Goal: Task Accomplishment & Management: Manage account settings

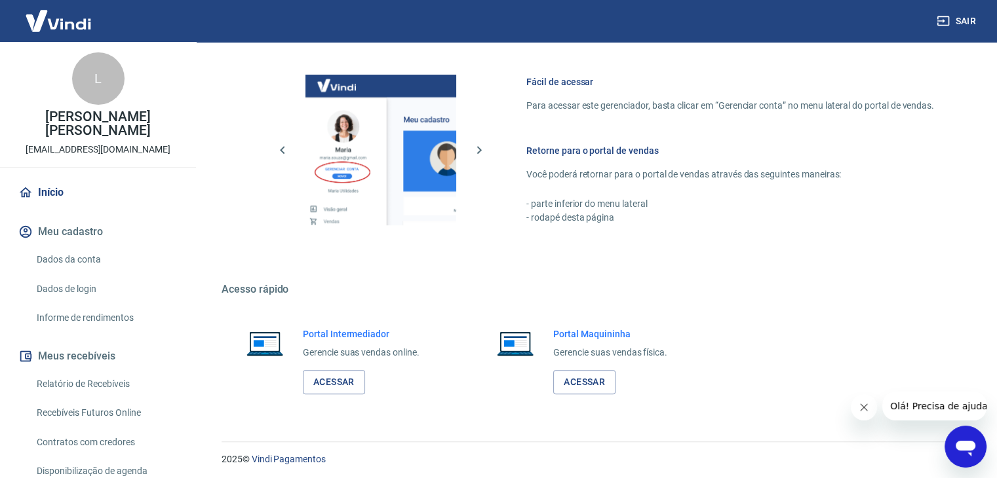
scroll to position [556, 0]
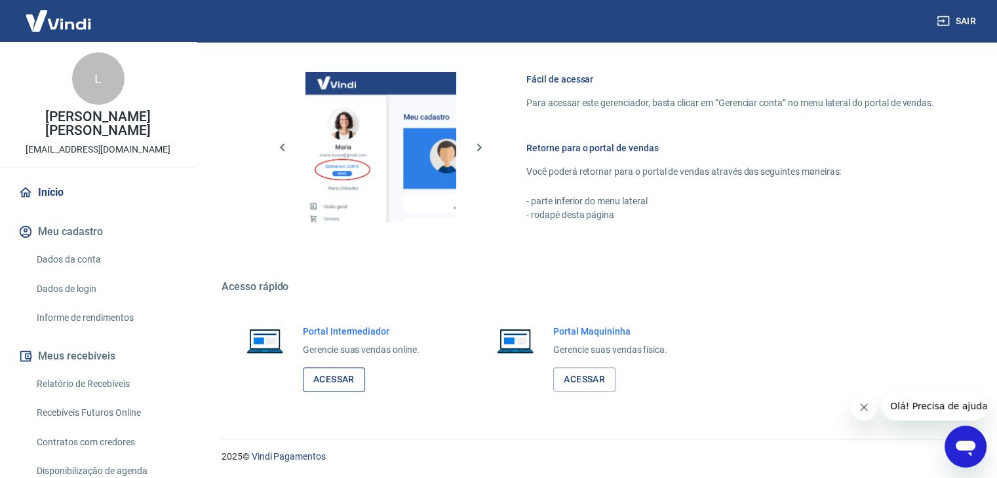
click at [333, 381] on link "Acessar" at bounding box center [334, 380] width 62 height 24
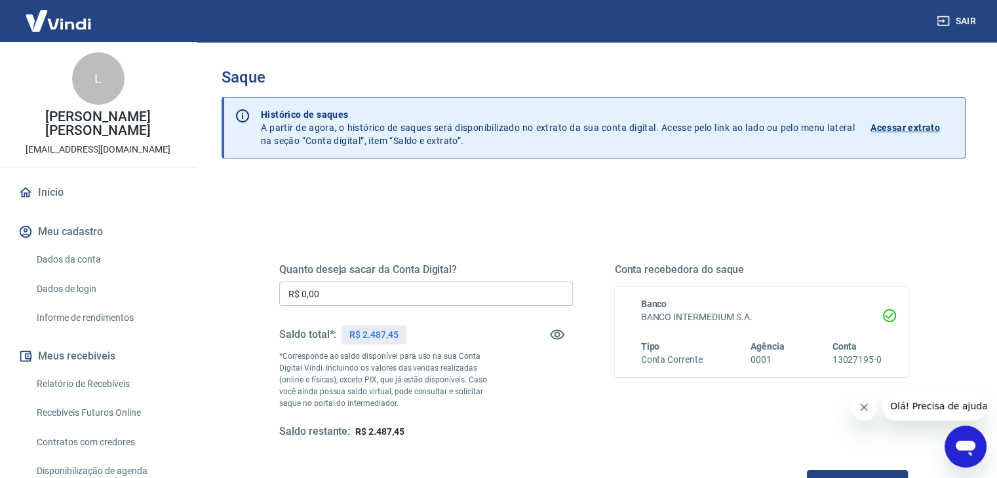
click at [967, 22] on button "Sair" at bounding box center [957, 21] width 47 height 24
click at [962, 22] on button "Sair" at bounding box center [957, 21] width 47 height 24
